Goal: Use online tool/utility

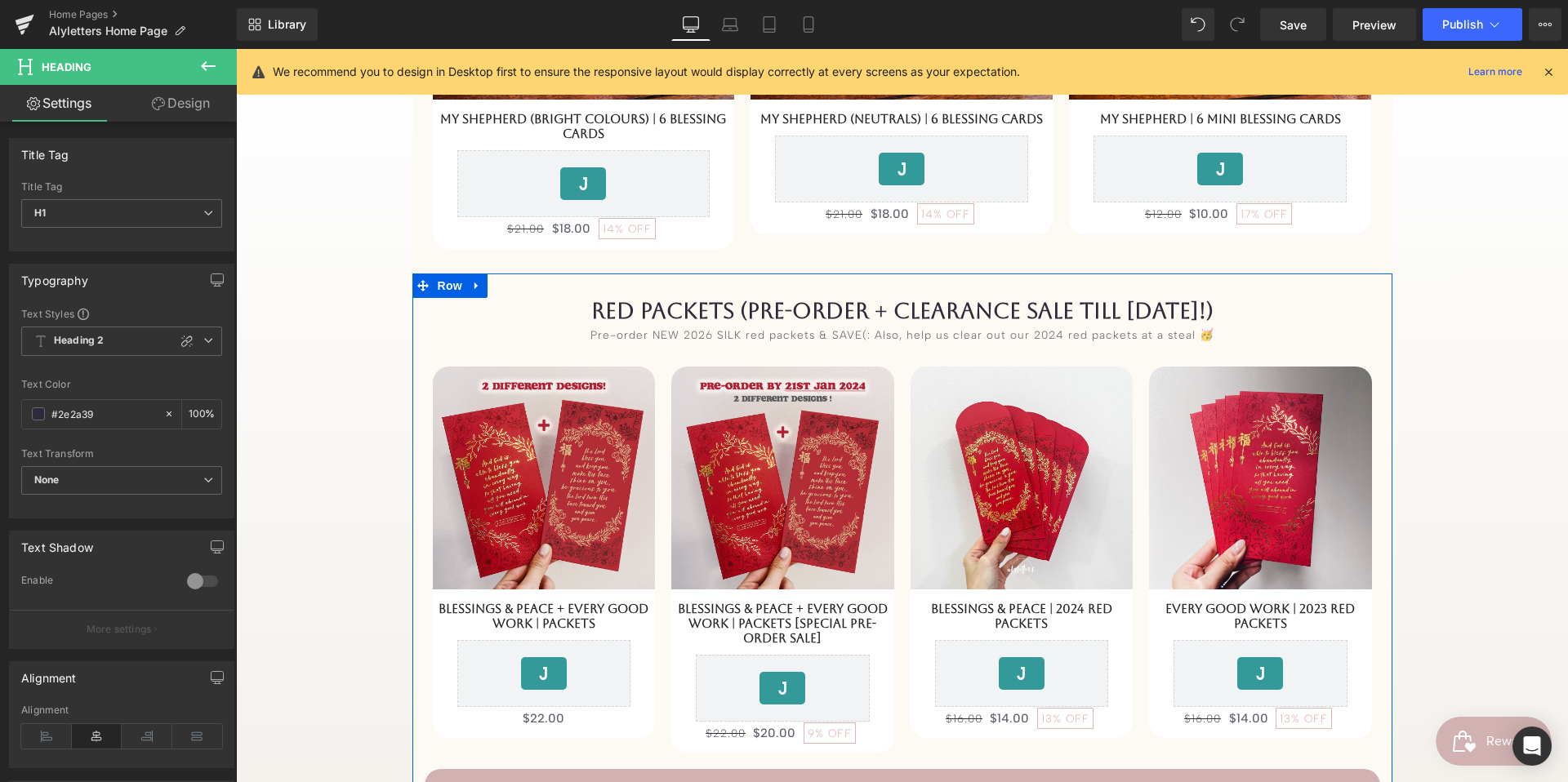
scroll to position [956, 0]
click at [915, 341] on span "Product List" at bounding box center [902, 346] width 78 height 25
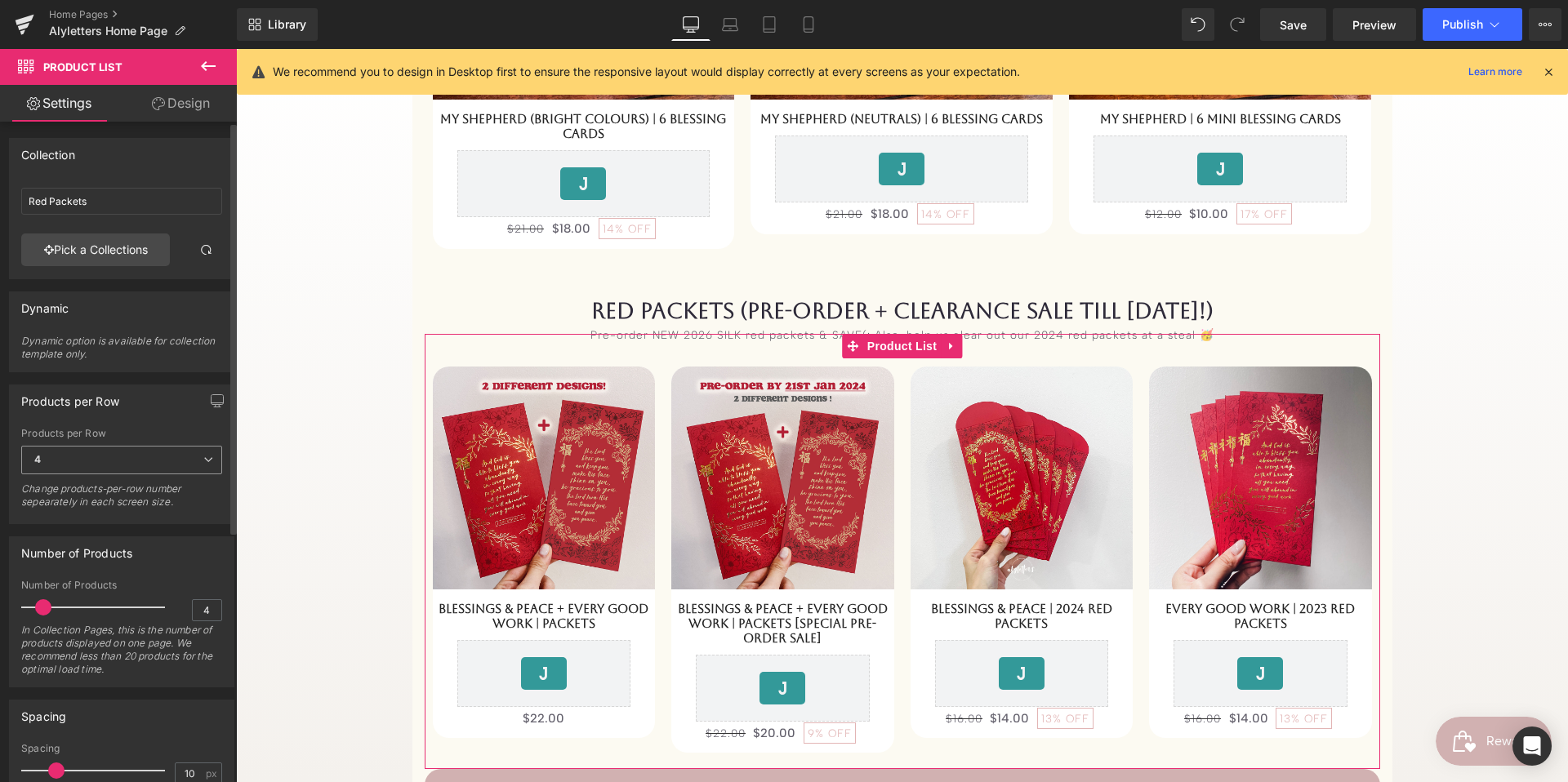
click at [167, 465] on span "4" at bounding box center [122, 460] width 201 height 28
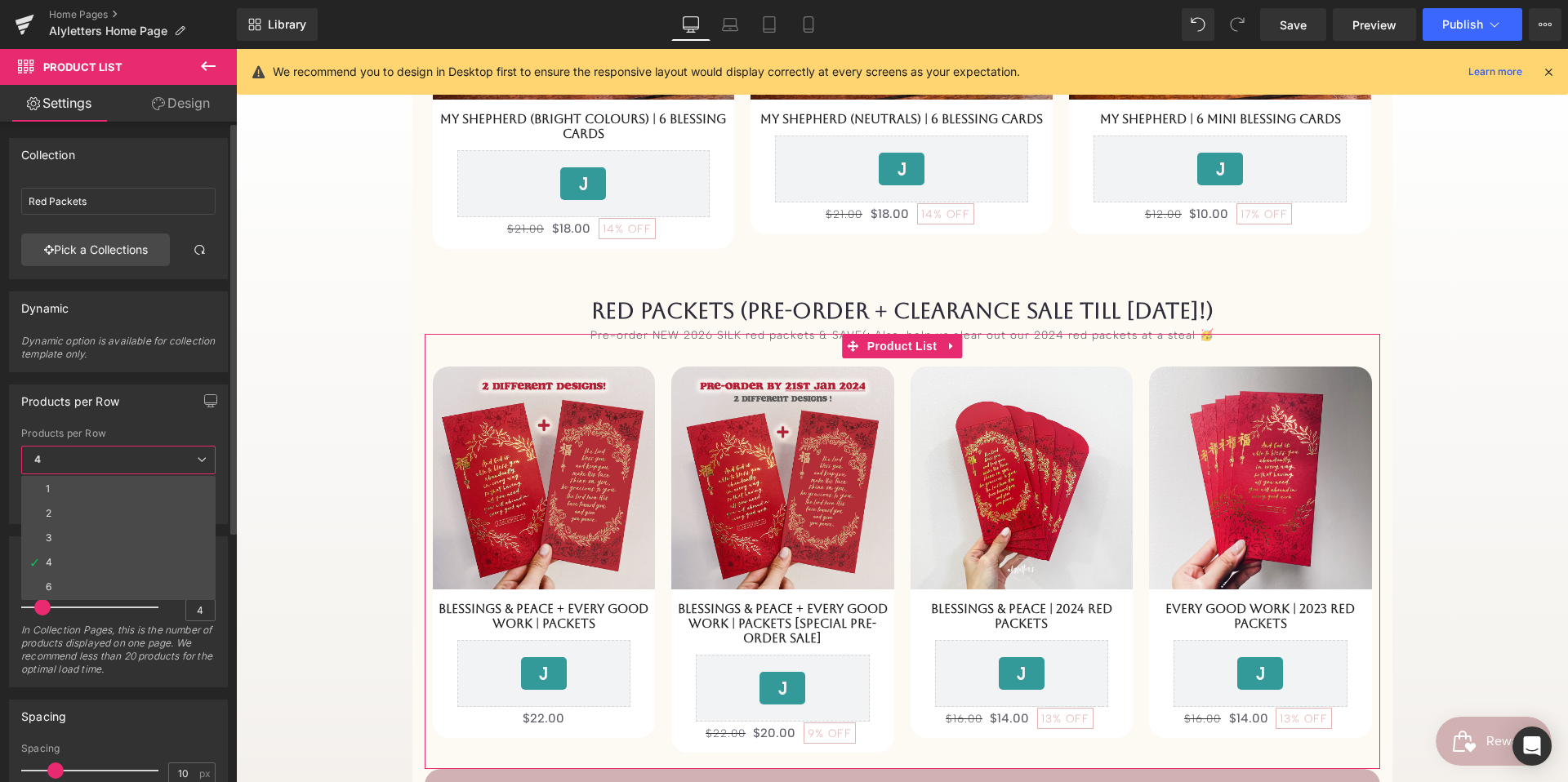
drag, startPoint x: 138, startPoint y: 529, endPoint x: 225, endPoint y: 415, distance: 143.4
click at [138, 529] on li "3" at bounding box center [118, 538] width 195 height 25
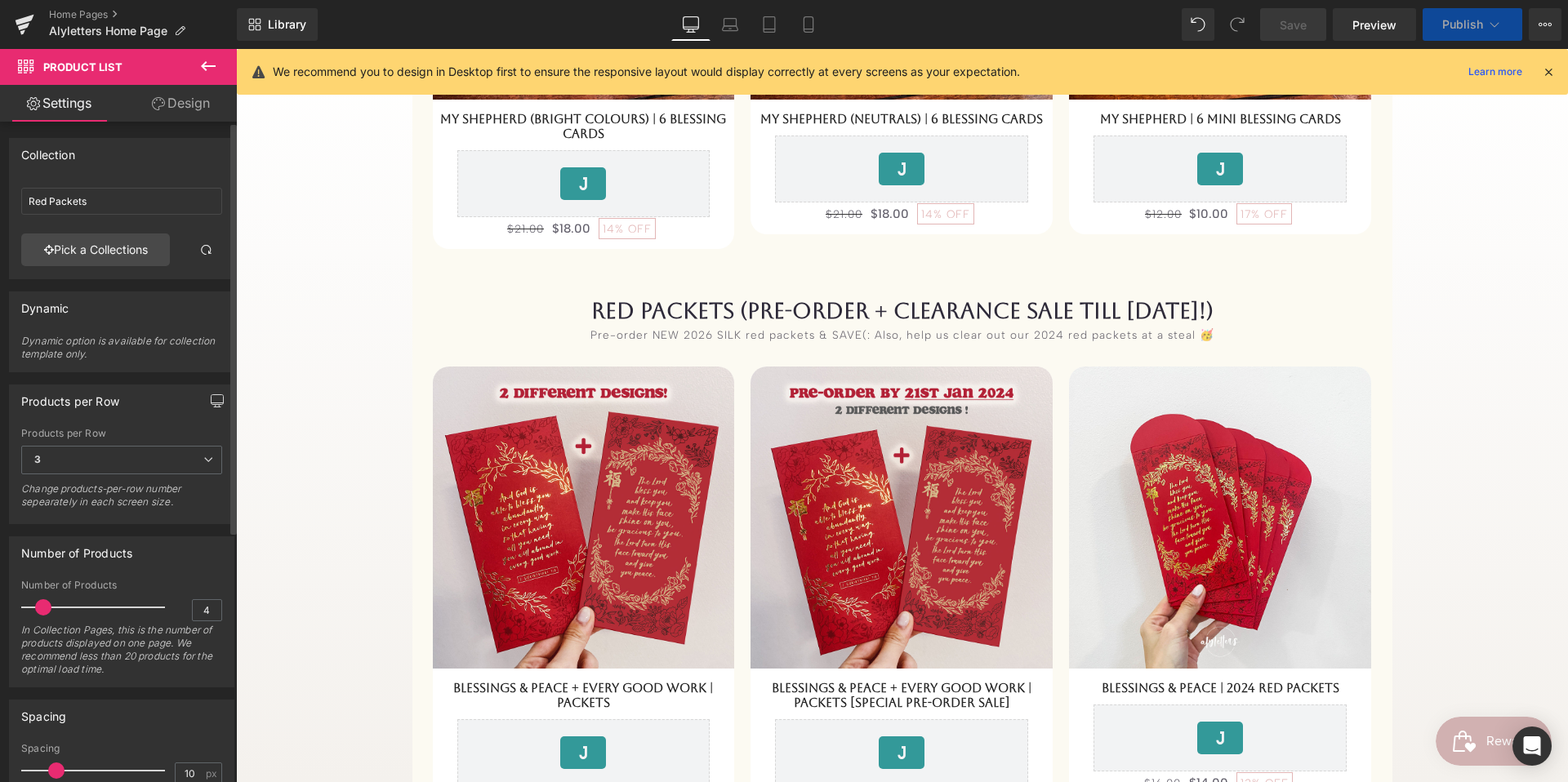
click at [211, 400] on icon "button" at bounding box center [217, 401] width 13 height 13
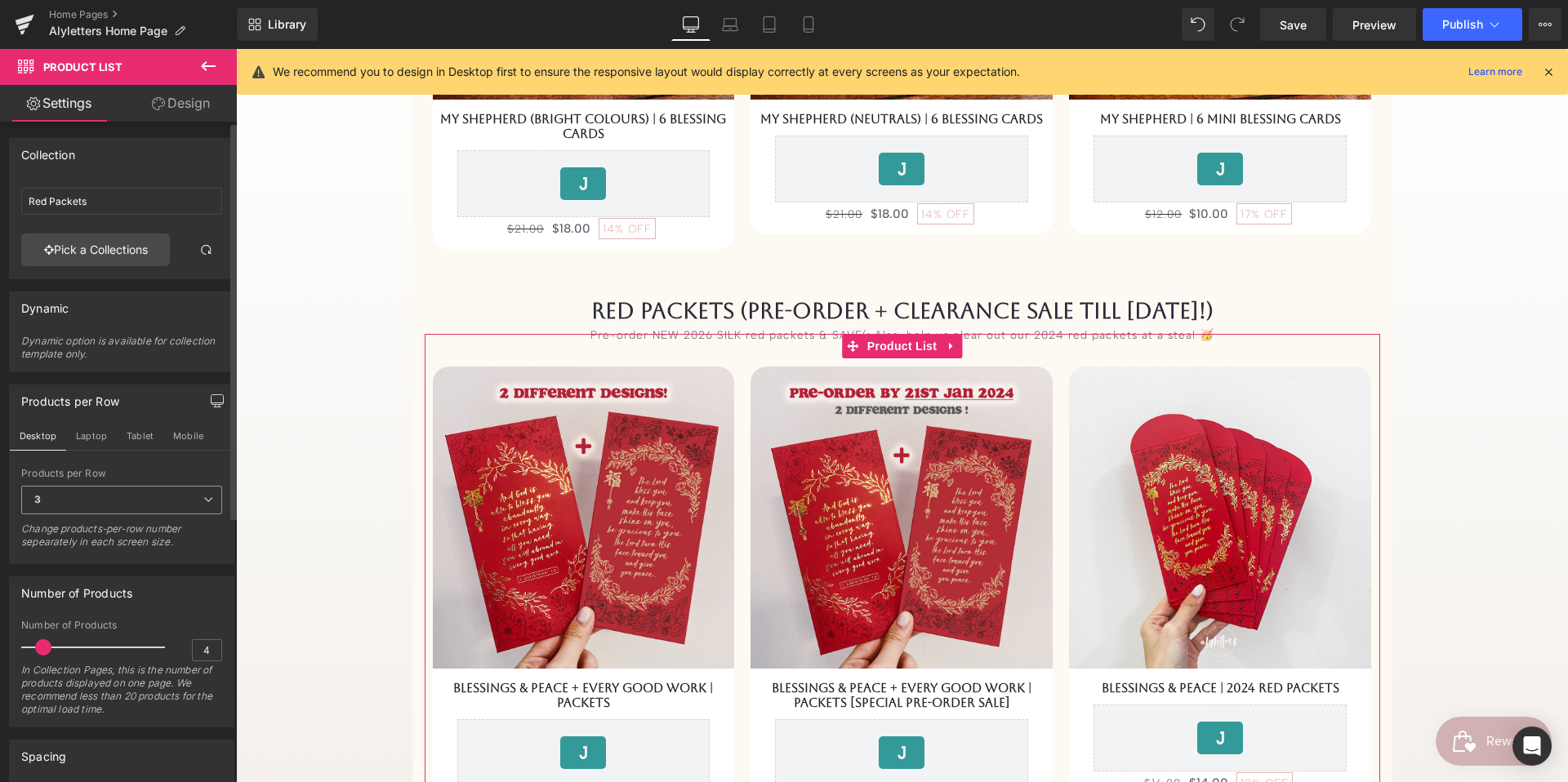
drag, startPoint x: 113, startPoint y: 495, endPoint x: 108, endPoint y: 507, distance: 13.0
click at [113, 495] on span "3" at bounding box center [122, 500] width 201 height 28
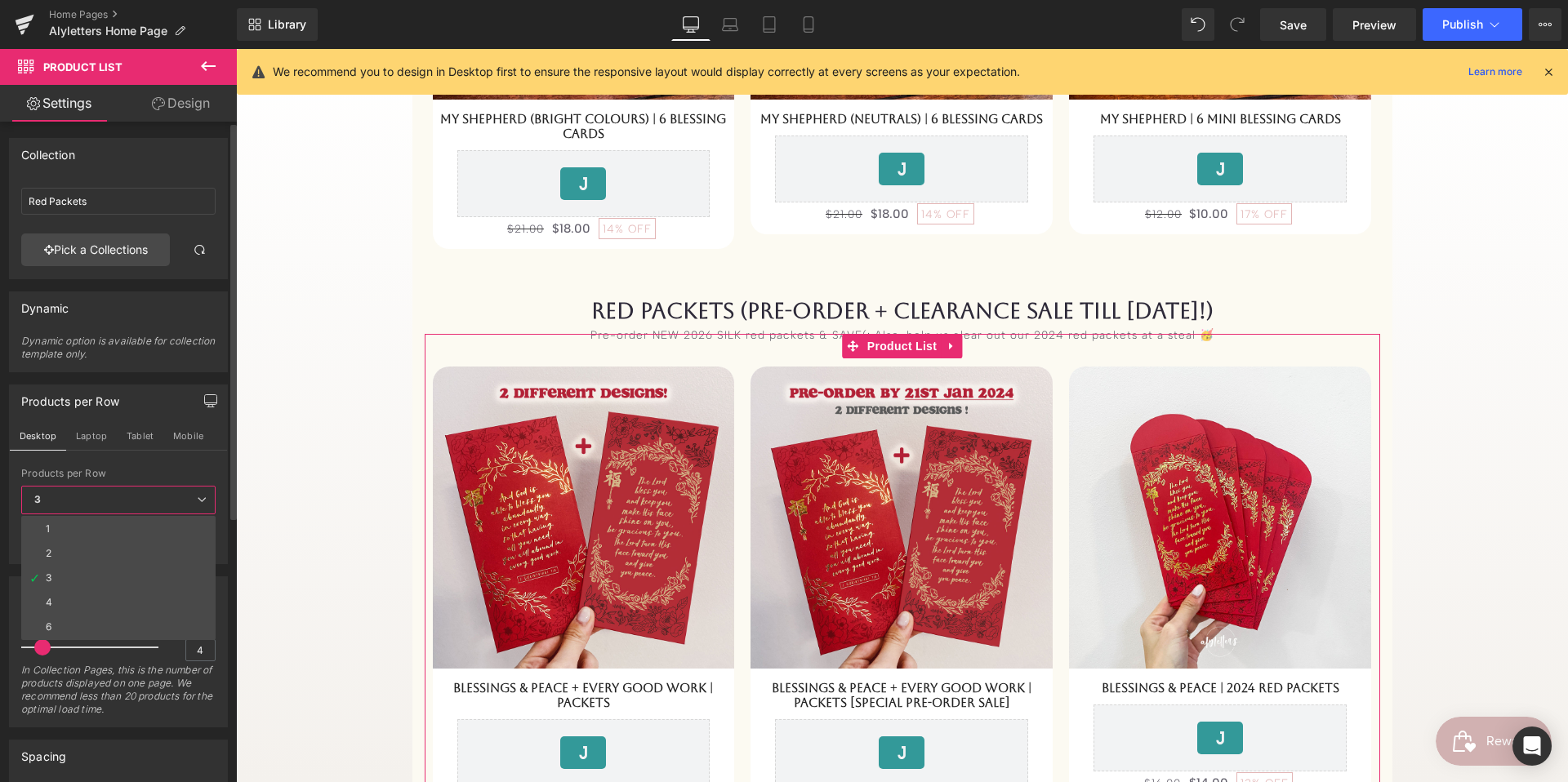
drag, startPoint x: 96, startPoint y: 440, endPoint x: 91, endPoint y: 526, distance: 86.1
click at [96, 440] on button "Laptop" at bounding box center [90, 436] width 50 height 27
click at [0, 0] on span "4" at bounding box center [0, 0] width 0 height 0
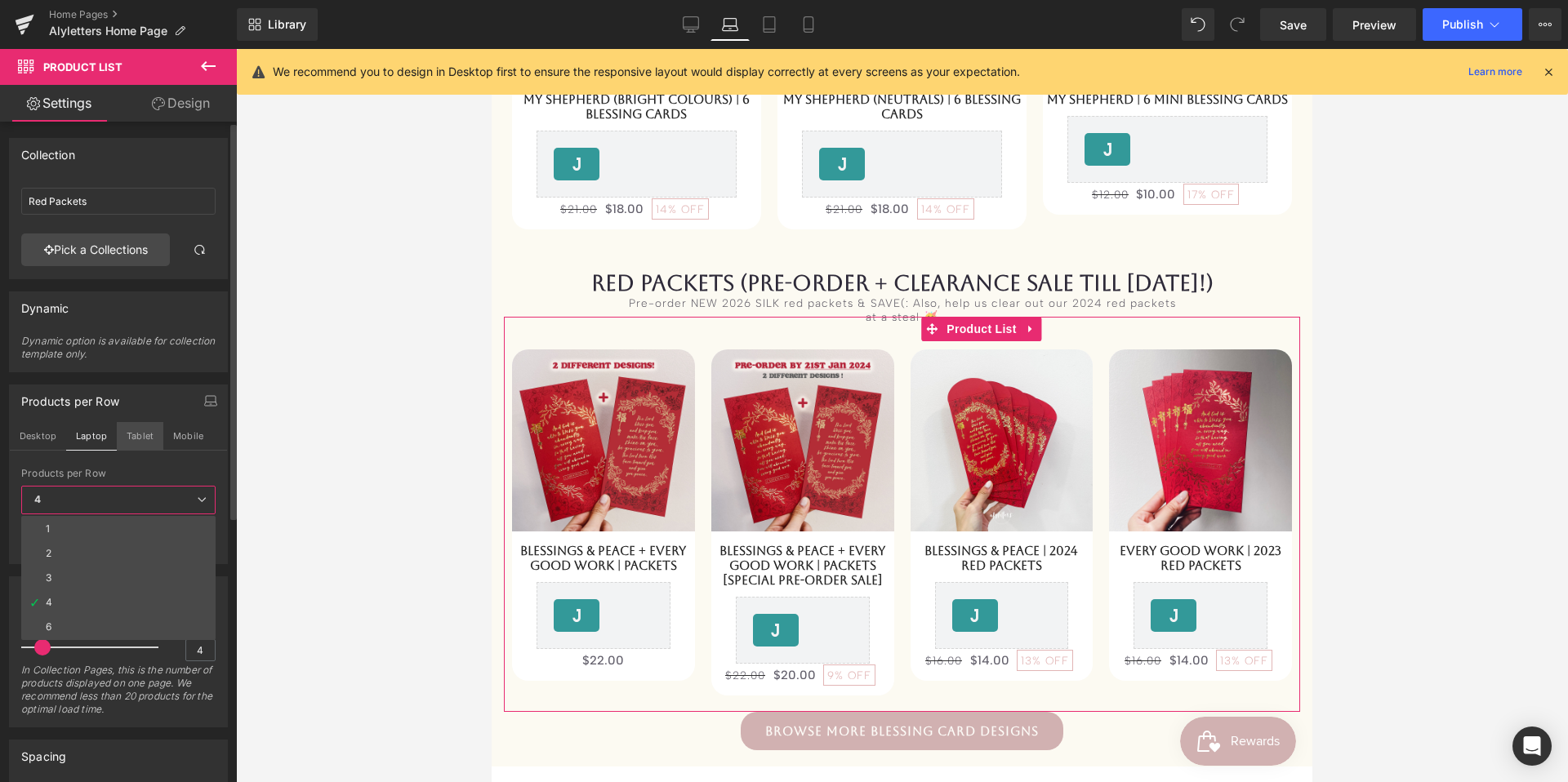
scroll to position [845, 0]
drag, startPoint x: 63, startPoint y: 573, endPoint x: 155, endPoint y: 454, distance: 150.4
click at [63, 573] on li "3" at bounding box center [118, 577] width 195 height 25
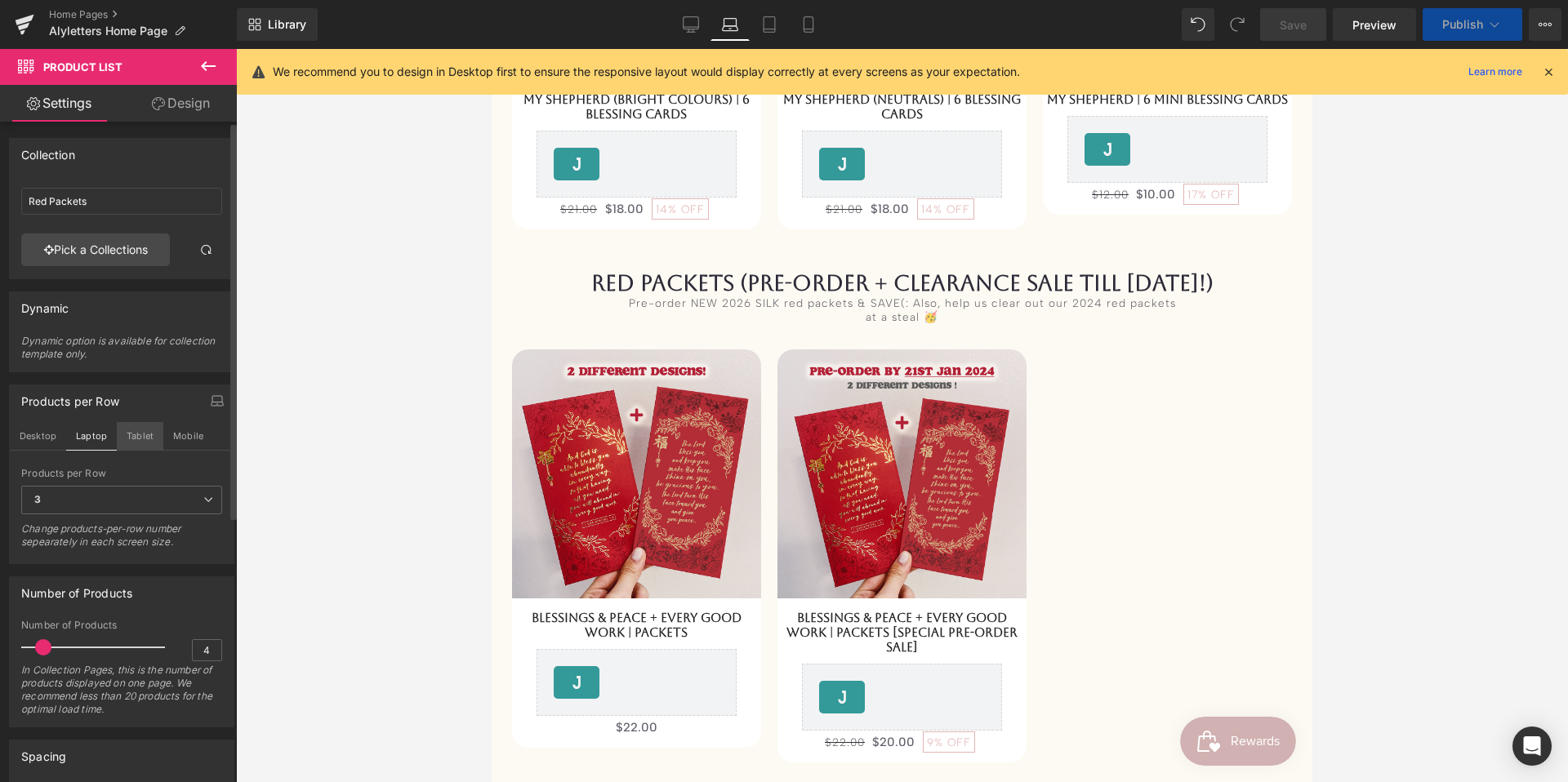
click at [147, 433] on button "Tablet" at bounding box center [140, 436] width 47 height 27
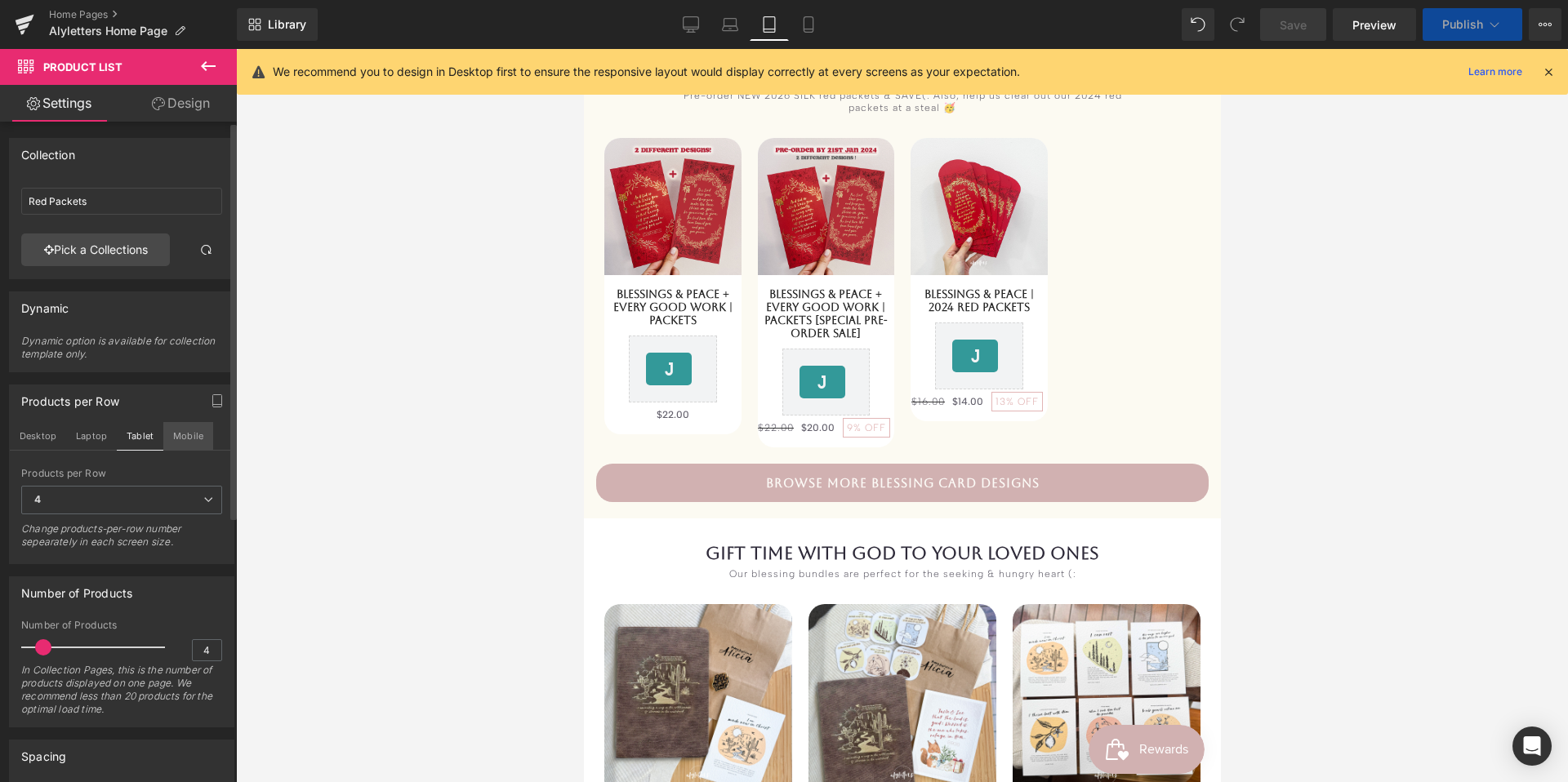
click at [185, 440] on button "Mobile" at bounding box center [188, 436] width 50 height 27
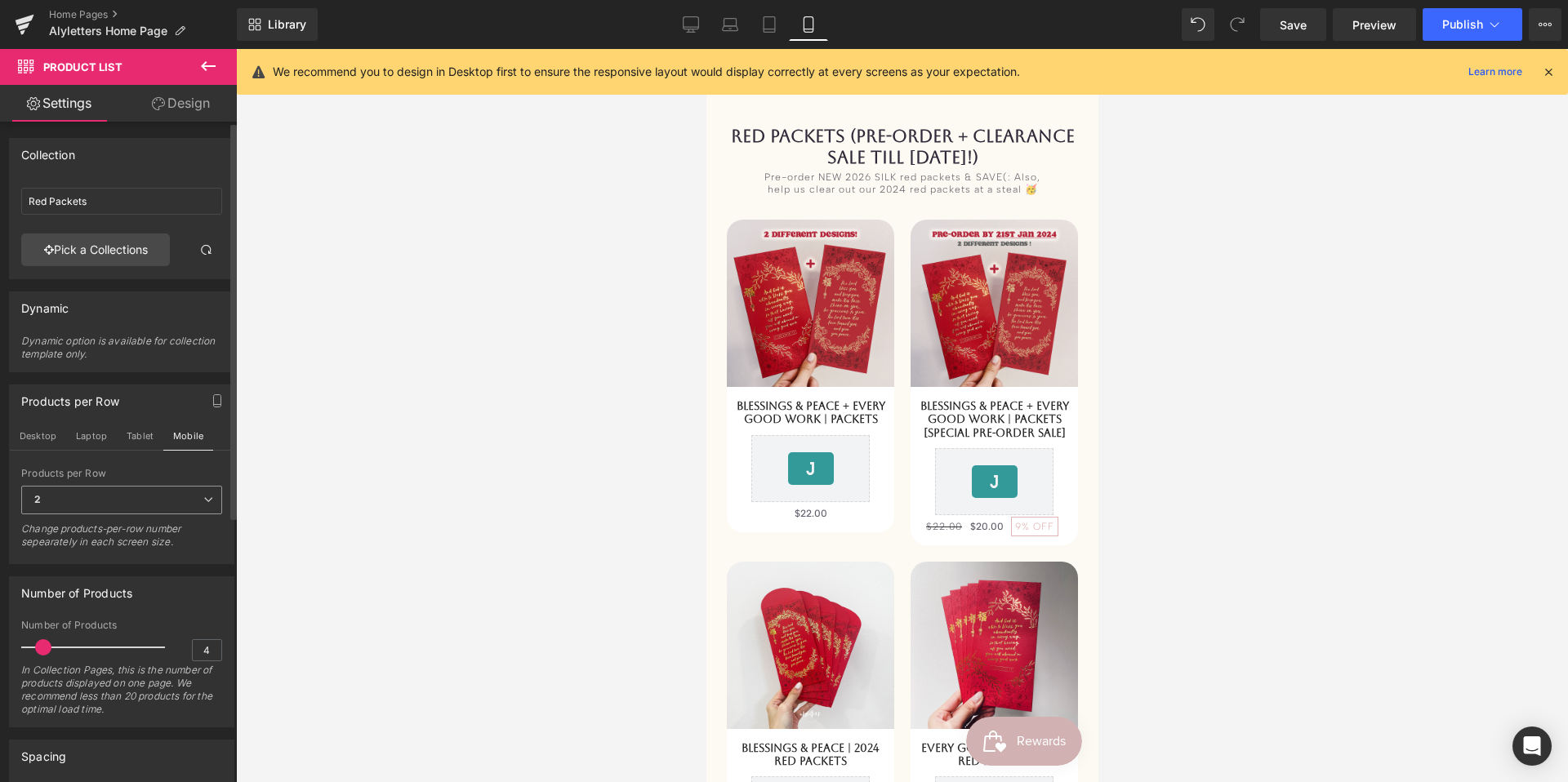
scroll to position [1003, 0]
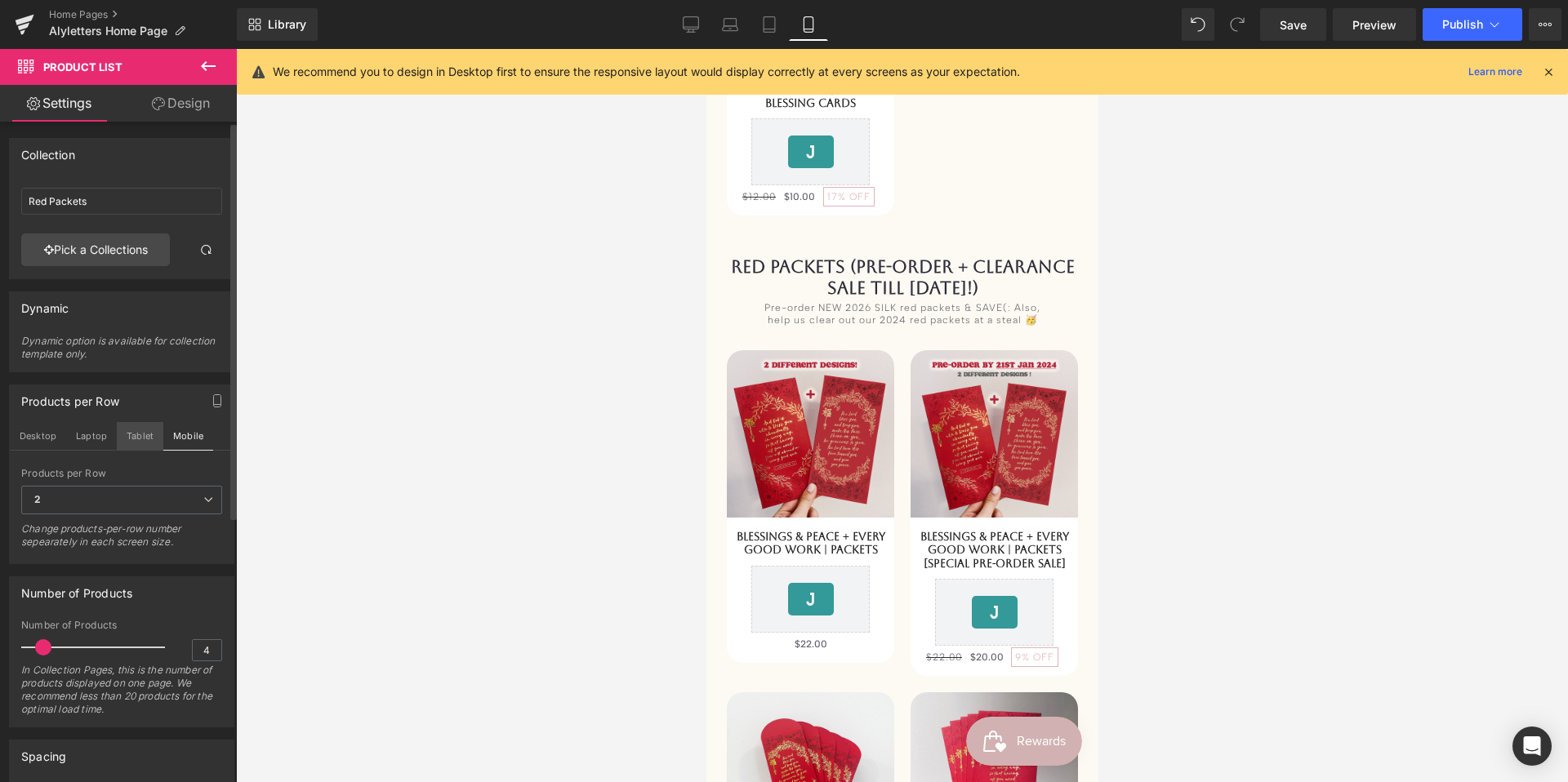
click at [144, 430] on button "Tablet" at bounding box center [140, 436] width 47 height 27
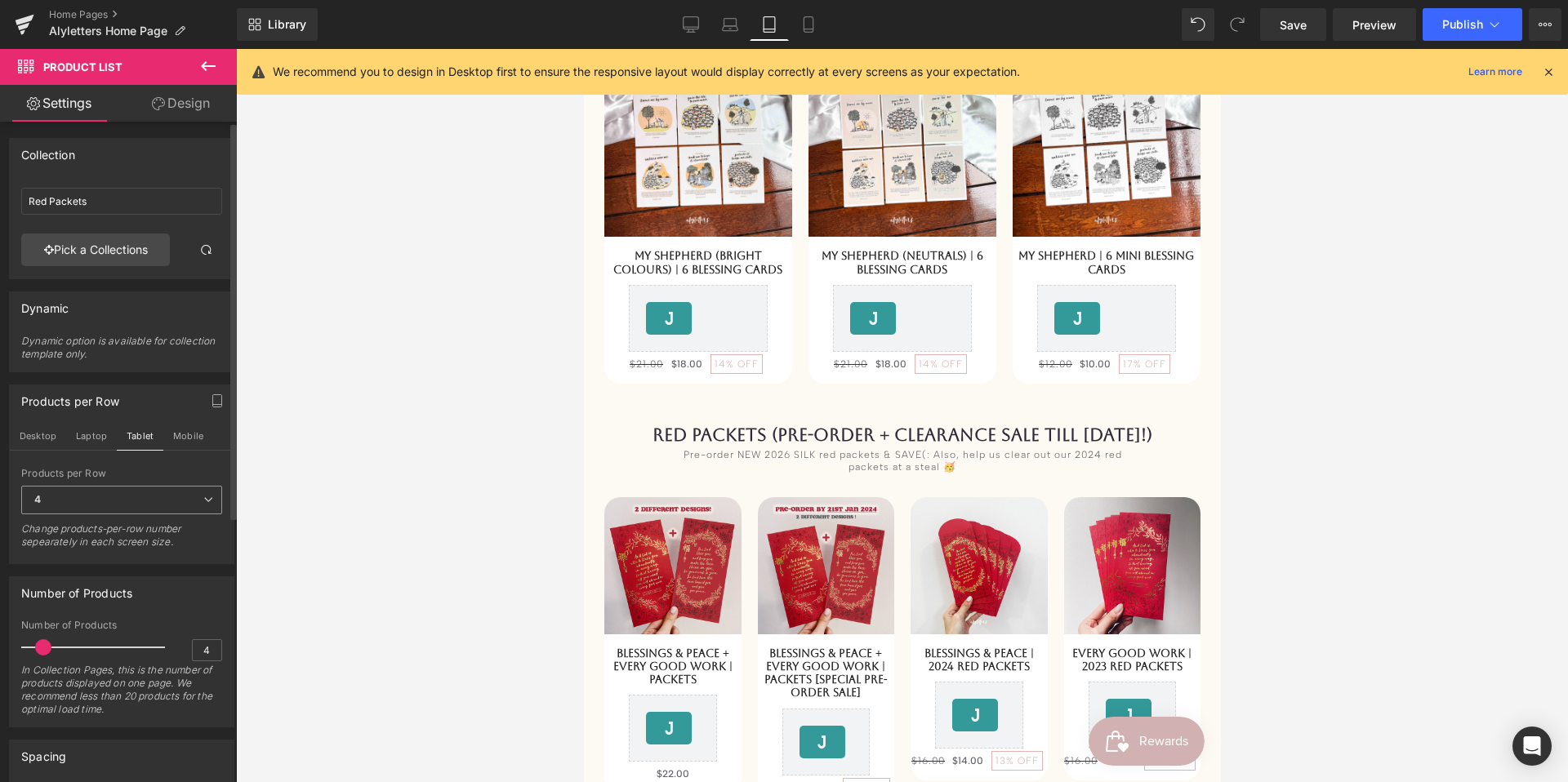
scroll to position [747, 0]
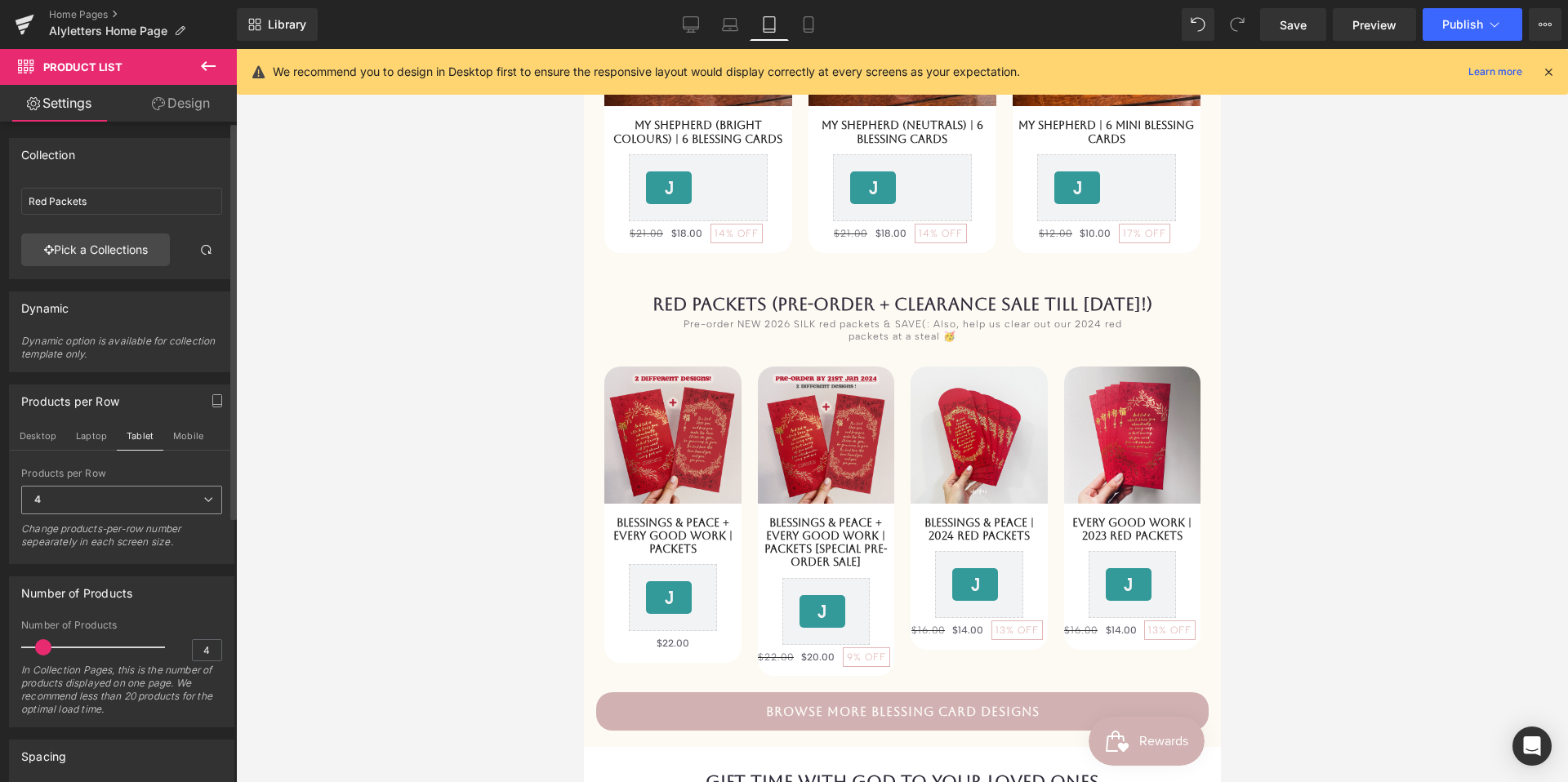
click at [101, 506] on span "4" at bounding box center [122, 500] width 201 height 28
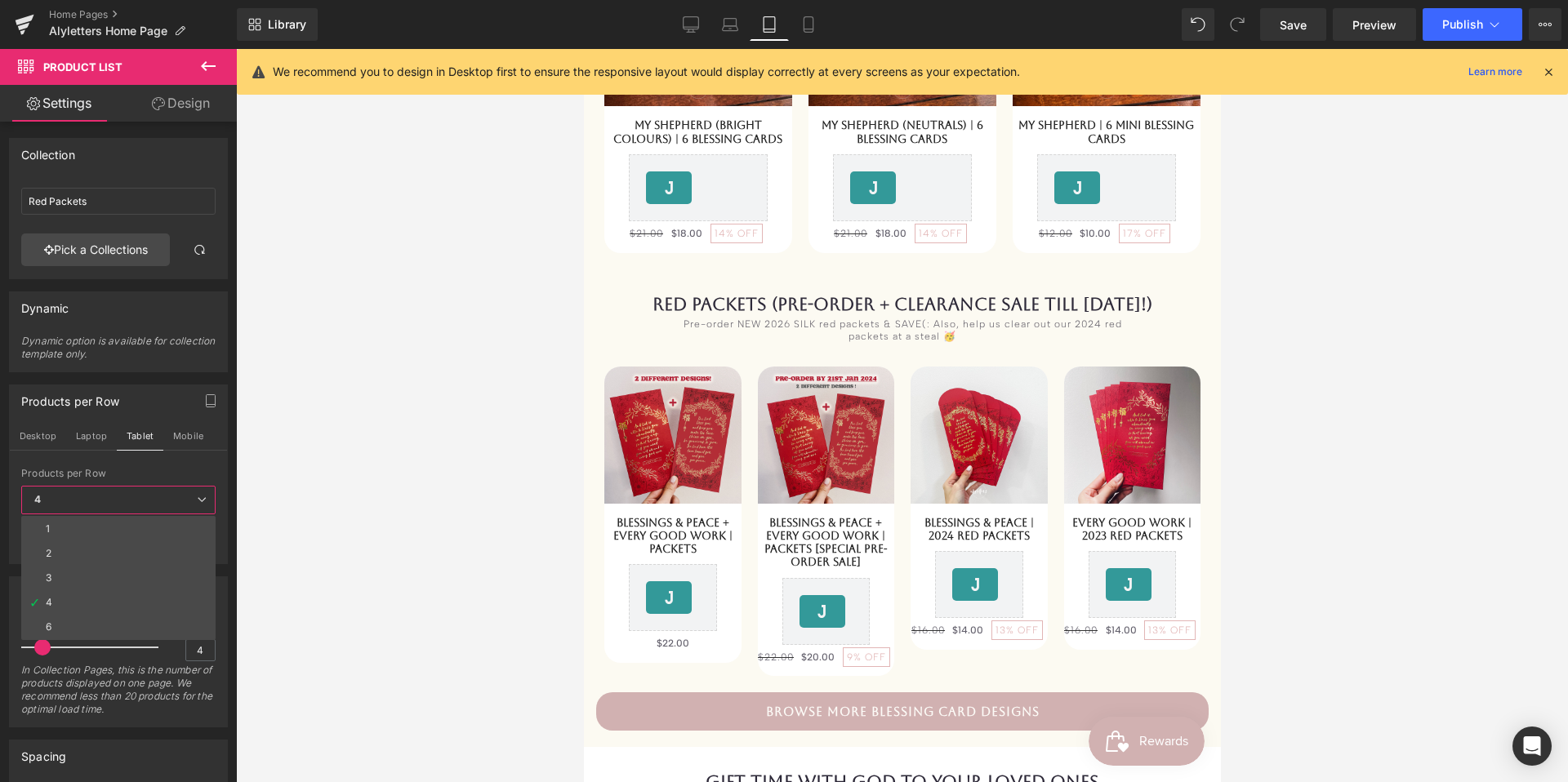
drag, startPoint x: 80, startPoint y: 578, endPoint x: 509, endPoint y: 290, distance: 516.7
click at [80, 578] on li "3" at bounding box center [118, 577] width 195 height 25
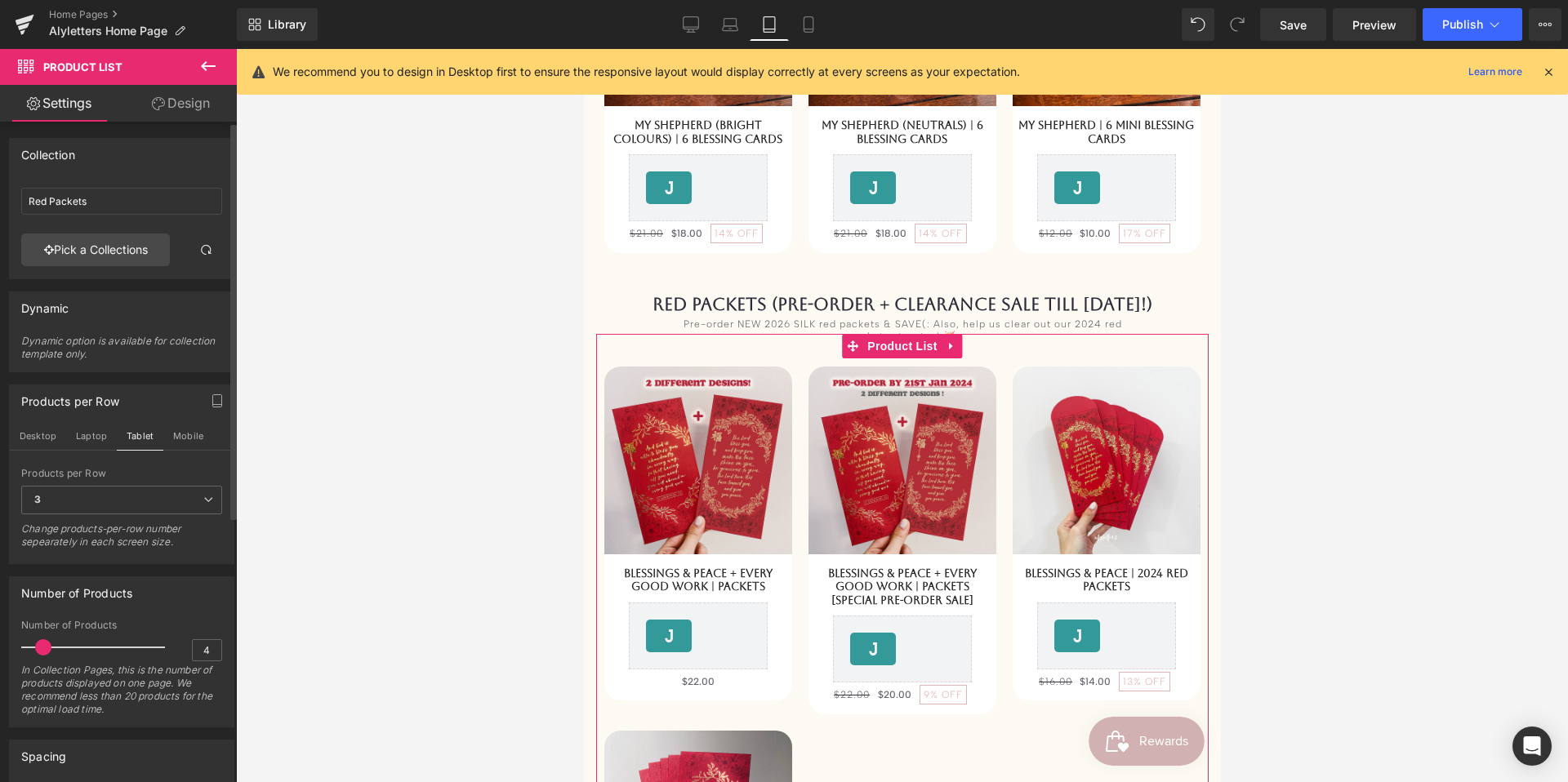
type input "3"
drag, startPoint x: 44, startPoint y: 642, endPoint x: 62, endPoint y: 641, distance: 18.0
click at [40, 643] on span at bounding box center [38, 648] width 16 height 16
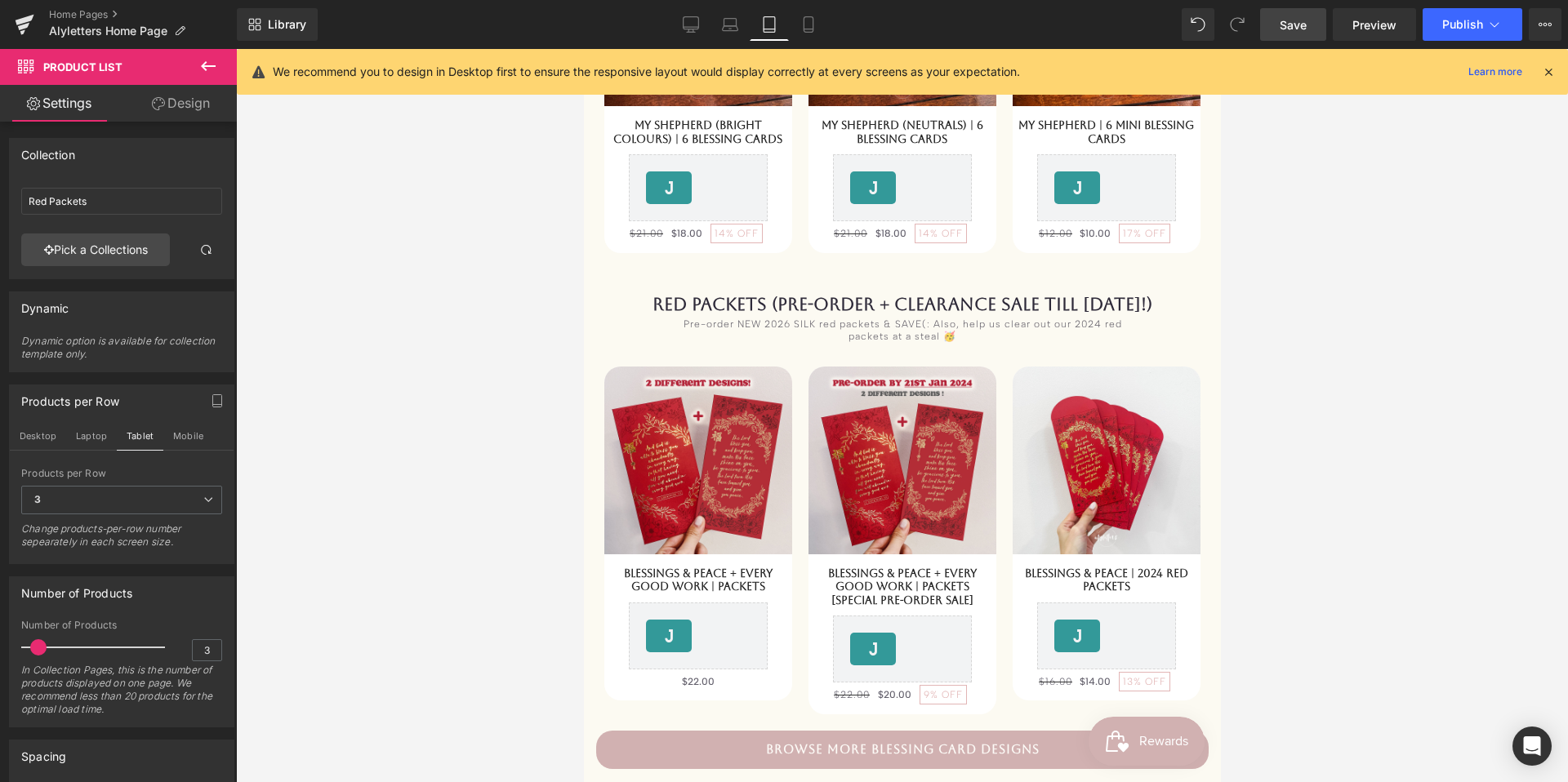
click at [1302, 23] on span "Save" at bounding box center [1292, 25] width 26 height 17
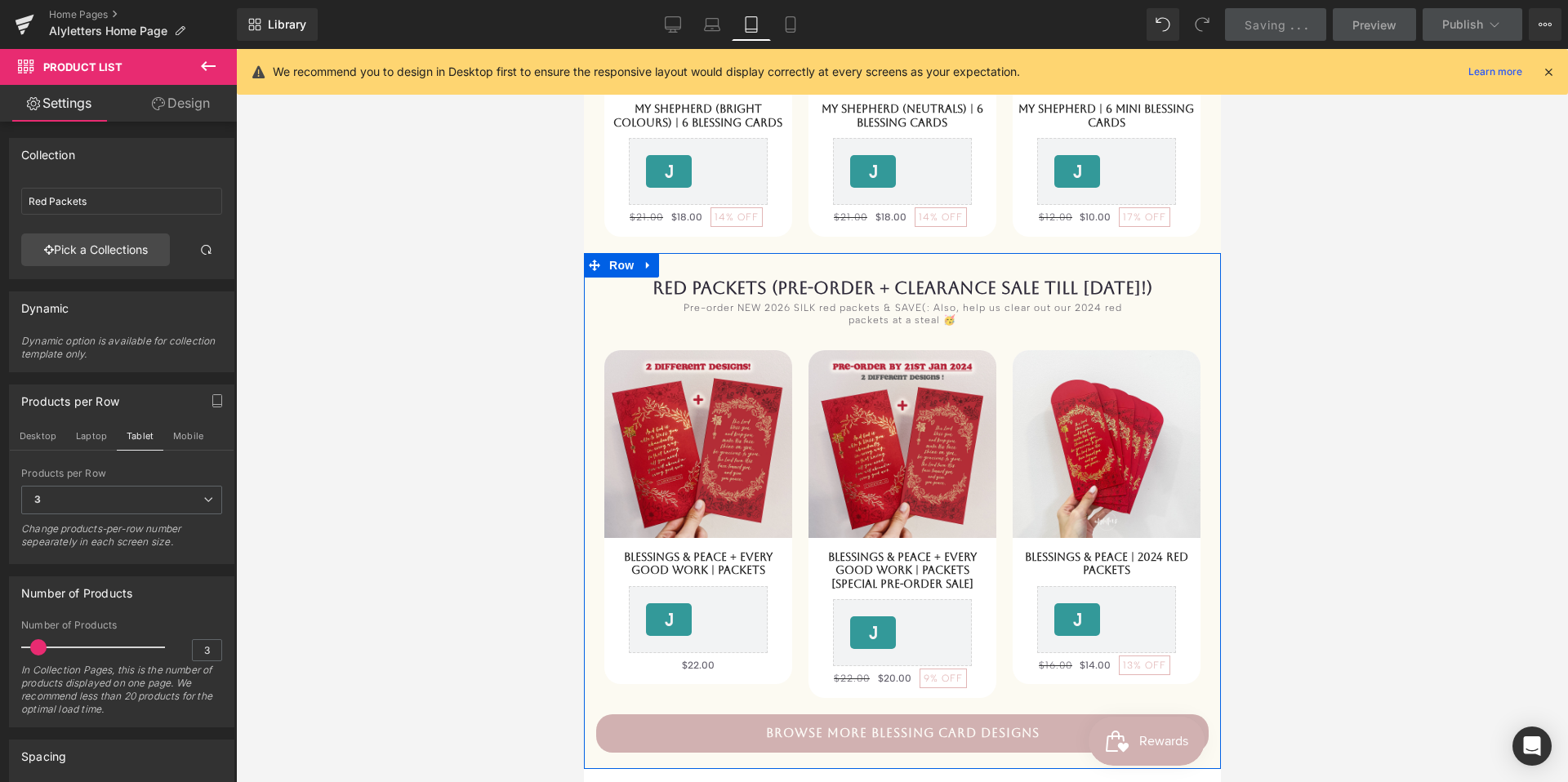
scroll to position [760, 0]
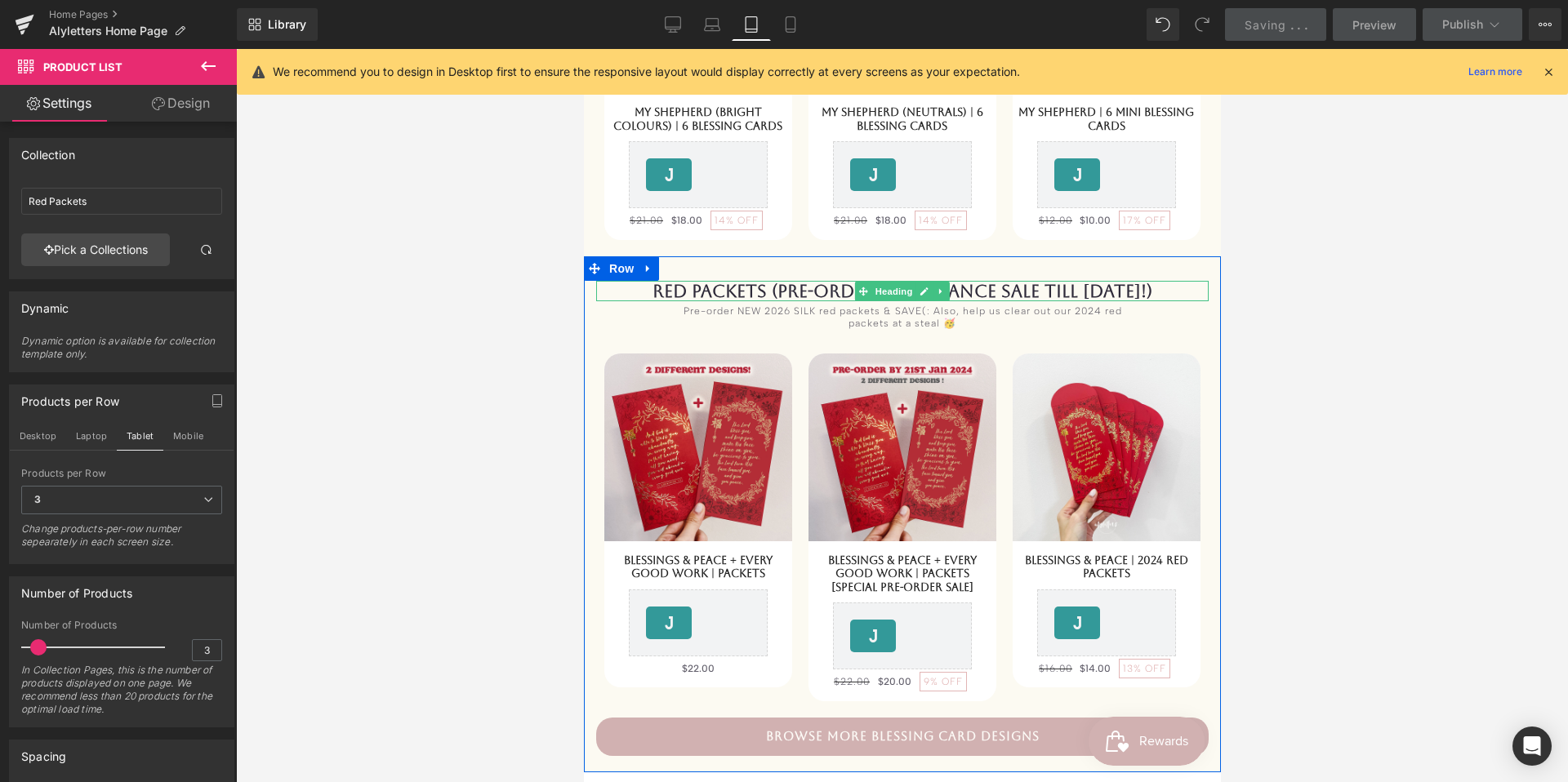
click at [1198, 295] on h1 "RED PACKETS (PRE-ORDER + CLEARANCE SALE TILL [DATE]!)" at bounding box center [902, 291] width 612 height 21
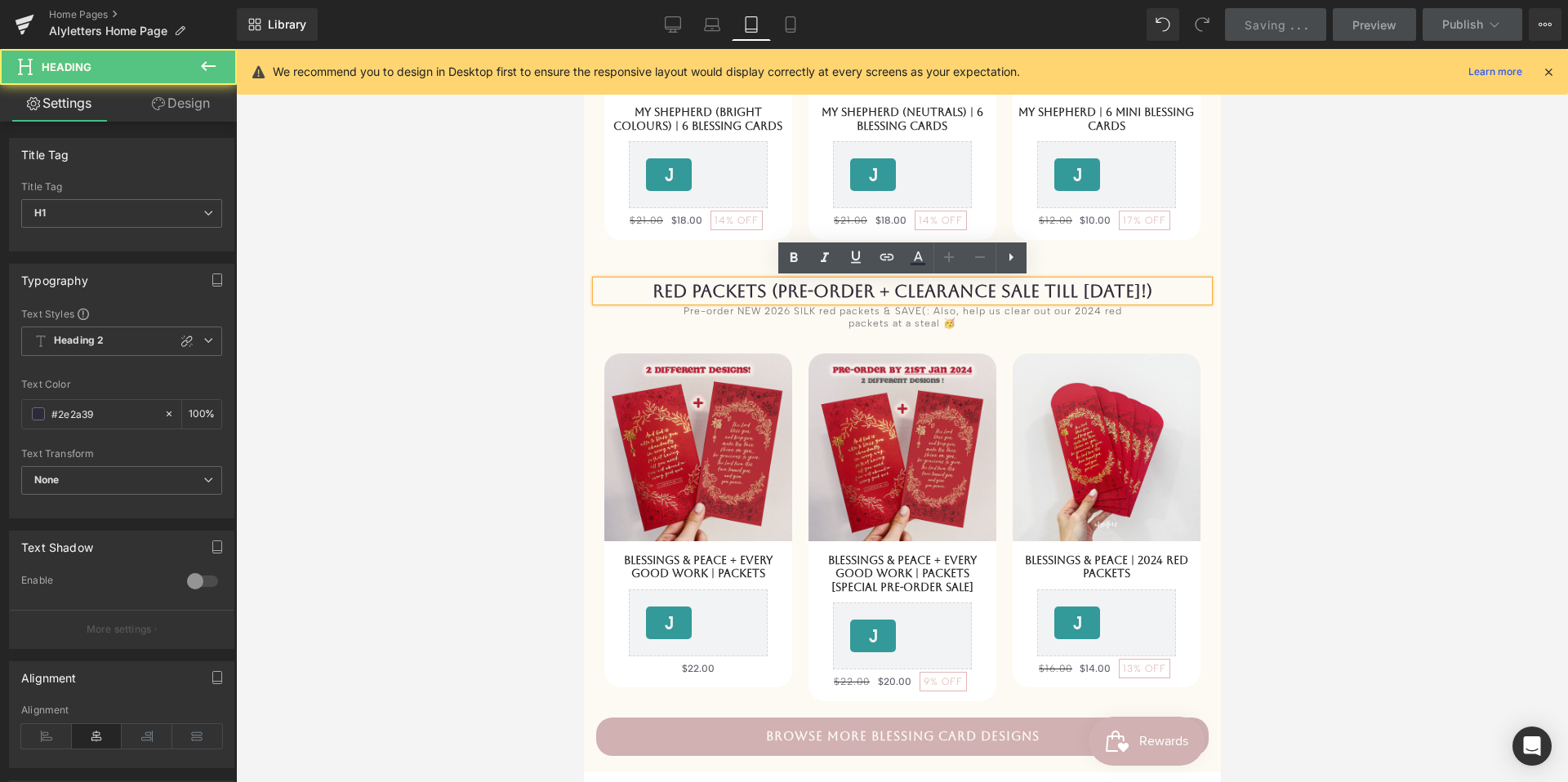
click at [1202, 271] on div "RED PACKETS (PRE-ORDER + CLEARANCE SALE TILL [DATE]!) Heading Pre-order NEW 202…" at bounding box center [901, 514] width 637 height 516
